Goal: Information Seeking & Learning: Learn about a topic

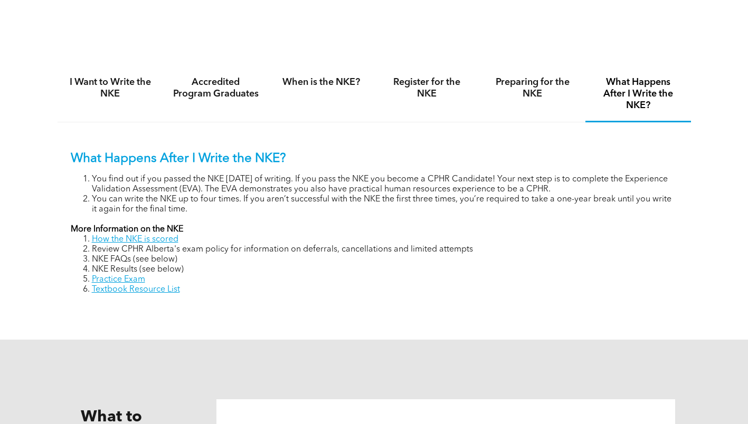
scroll to position [528, 0]
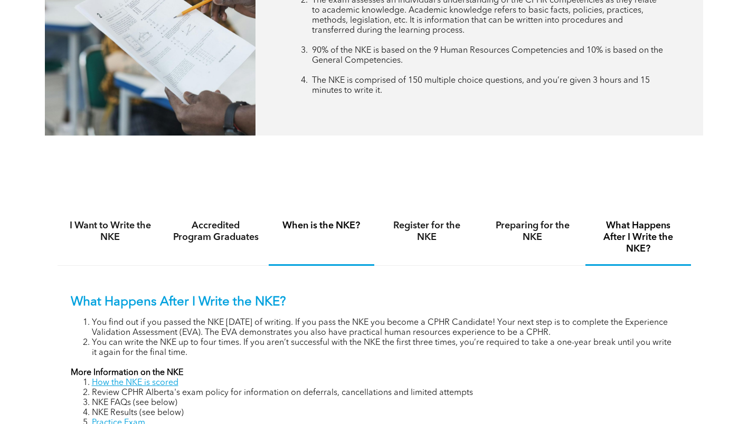
drag, startPoint x: 289, startPoint y: 252, endPoint x: 155, endPoint y: 335, distance: 158.1
click at [289, 252] on div "When is the NKE?" at bounding box center [322, 238] width 106 height 55
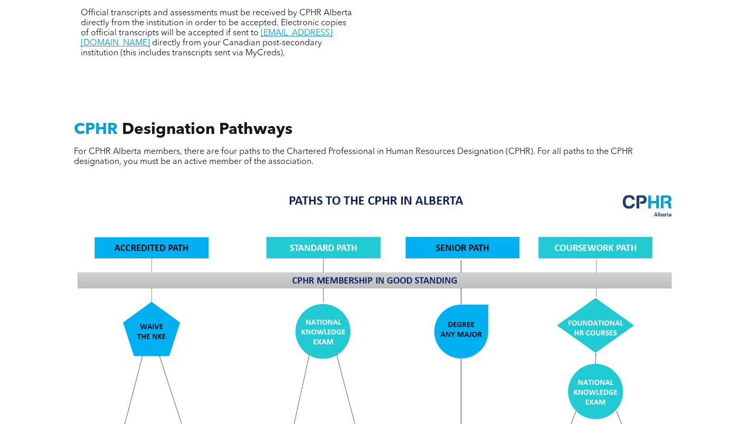
scroll to position [449, 0]
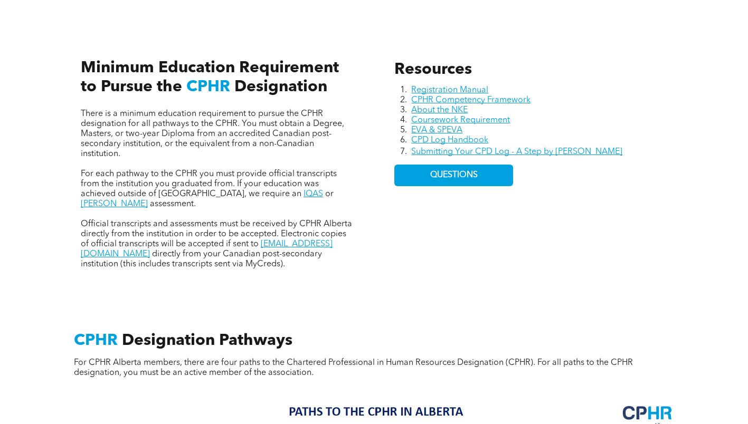
click at [241, 125] on span "There is a minimum education requirement to pursue the CPHR designation for all…" at bounding box center [212, 134] width 263 height 49
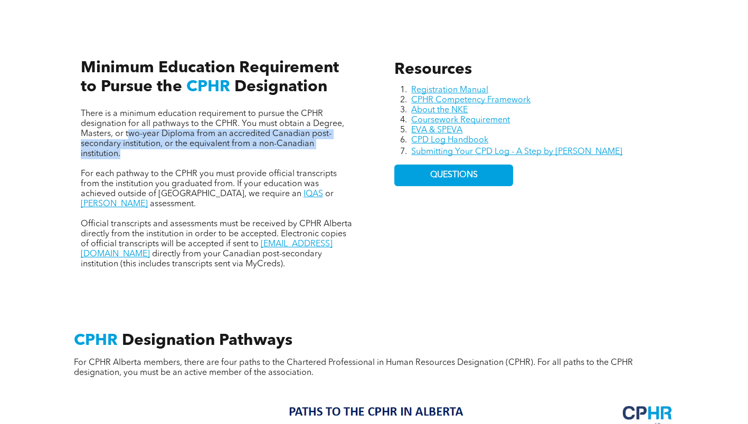
drag, startPoint x: 134, startPoint y: 153, endPoint x: 127, endPoint y: 136, distance: 17.7
click at [127, 136] on p "There is a minimum education requirement to pursue the CPHR designation for all…" at bounding box center [217, 134] width 273 height 50
copy span "wo-year Diploma from an accredited Canadian post-secondary institution, or the …"
click at [183, 152] on p "There is a minimum education requirement to pursue the CPHR designation for all…" at bounding box center [217, 134] width 273 height 50
drag, startPoint x: 306, startPoint y: 126, endPoint x: 311, endPoint y: 147, distance: 22.4
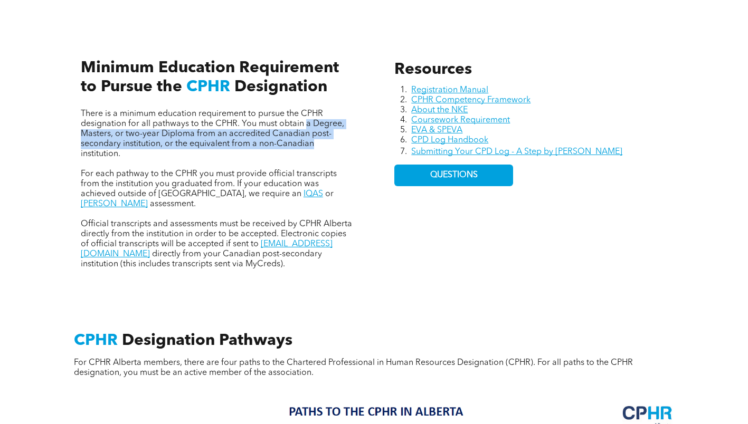
click at [311, 147] on span "There is a minimum education requirement to pursue the CPHR designation for all…" at bounding box center [212, 134] width 263 height 49
drag, startPoint x: 173, startPoint y: 151, endPoint x: 305, endPoint y: 125, distance: 134.2
click at [305, 125] on p "There is a minimum education requirement to pursue the CPHR designation for all…" at bounding box center [217, 134] width 273 height 50
copy span "a Degree, Masters, or two-year Diploma from an accredited Canadian post-seconda…"
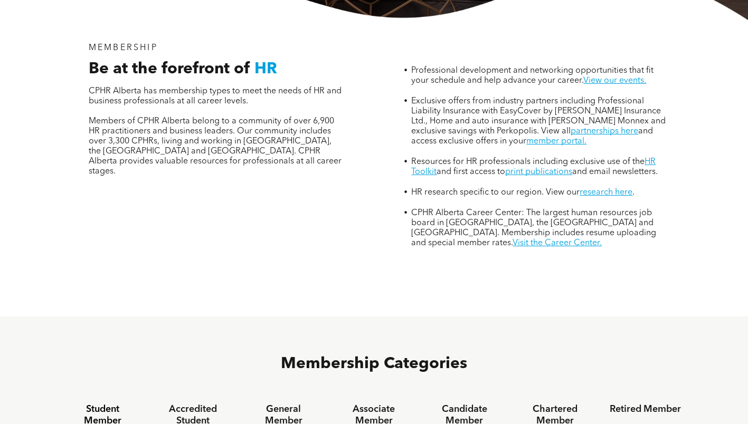
scroll to position [686, 0]
